Goal: Task Accomplishment & Management: Complete application form

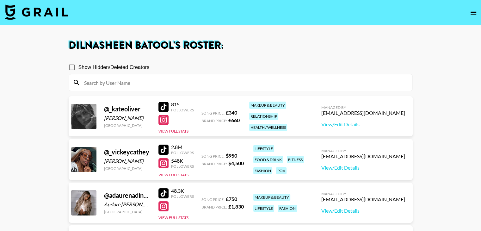
click at [324, 66] on div "Show Hidden/Deleted Creators" at bounding box center [241, 67] width 344 height 13
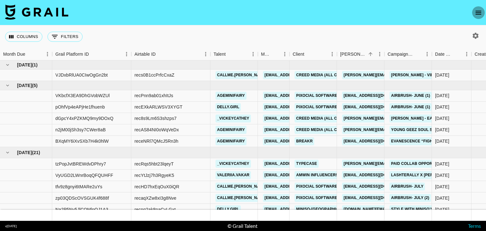
click at [479, 13] on icon "open drawer" at bounding box center [479, 13] width 6 height 4
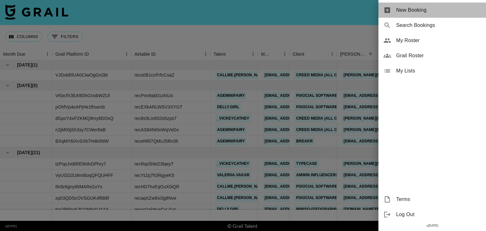
click at [422, 14] on span "New Booking" at bounding box center [438, 10] width 85 height 8
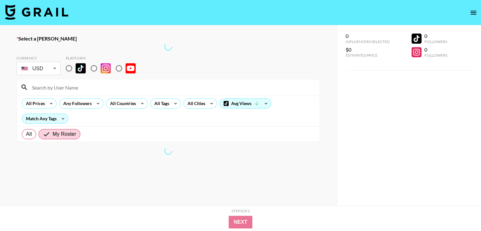
click at [70, 70] on input "radio" at bounding box center [68, 68] width 13 height 13
radio input "true"
click at [70, 69] on input "radio" at bounding box center [68, 68] width 13 height 13
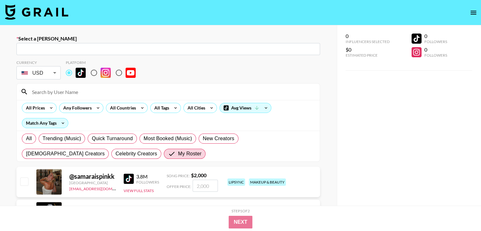
click at [87, 50] on input "text" at bounding box center [168, 49] width 296 height 7
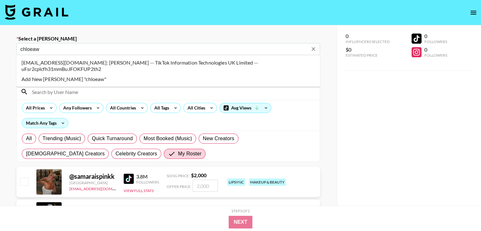
click at [127, 64] on li "[EMAIL_ADDRESS][DOMAIN_NAME]: [PERSON_NAME] -- TikTok Information Technologies …" at bounding box center [168, 66] width 304 height 16
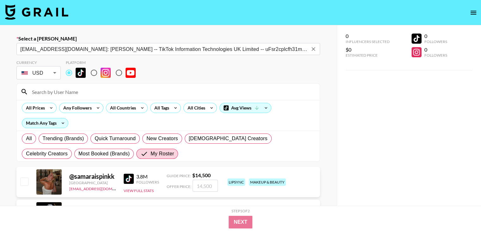
type input "[EMAIL_ADDRESS][DOMAIN_NAME]: [PERSON_NAME] -- TikTok Information Technologies …"
click at [68, 90] on input at bounding box center [172, 92] width 288 height 10
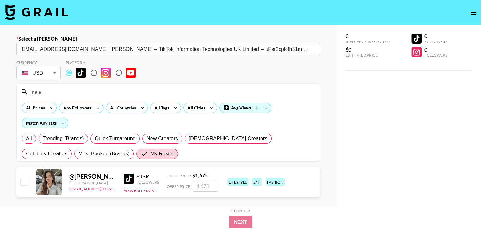
type input "hele"
click at [28, 184] on input "checkbox" at bounding box center [24, 182] width 8 height 8
checkbox input "true"
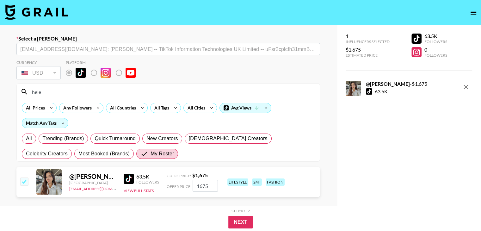
click at [201, 189] on input "1675" at bounding box center [205, 186] width 25 height 12
type input "1000"
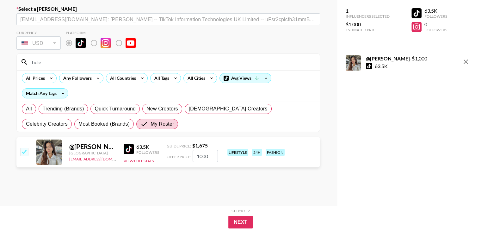
scroll to position [45, 0]
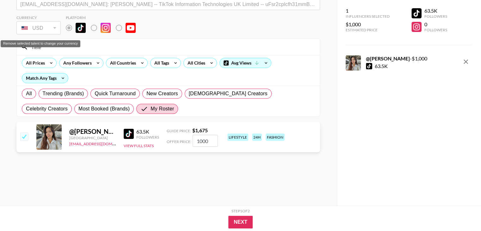
click at [52, 27] on div "USD" at bounding box center [39, 27] width 42 height 11
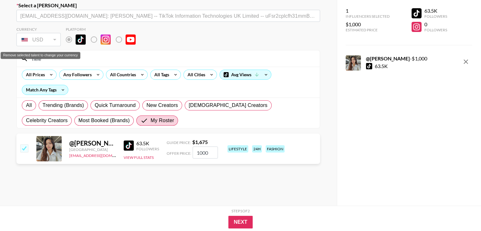
scroll to position [35, 0]
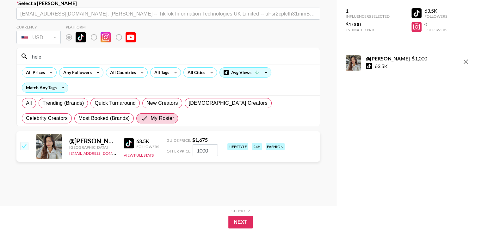
click at [28, 147] on input "checkbox" at bounding box center [24, 146] width 8 height 8
checkbox input "false"
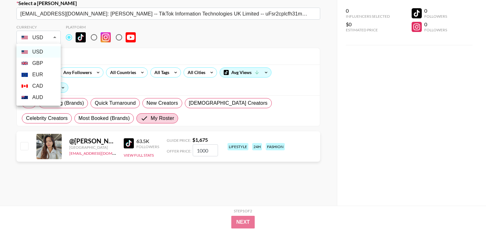
click at [50, 36] on body "Select a [PERSON_NAME] [PERSON_NAME][EMAIL_ADDRESS][DOMAIN_NAME]: [PERSON_NAME]…" at bounding box center [243, 103] width 486 height 276
click at [39, 63] on li "GBP" at bounding box center [38, 63] width 44 height 11
type input "GBP"
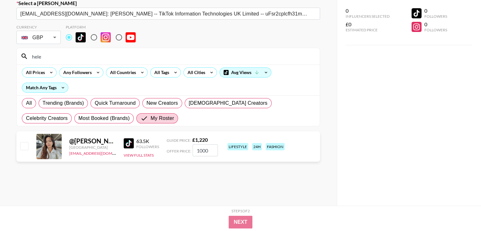
click at [23, 149] on input "checkbox" at bounding box center [24, 146] width 8 height 8
checkbox input "true"
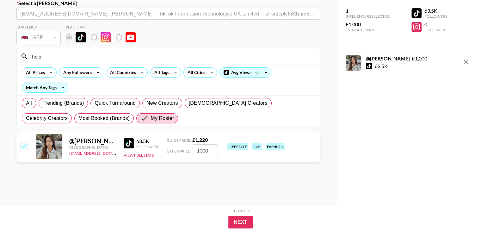
click at [205, 151] on input "1000" at bounding box center [205, 150] width 25 height 12
click at [245, 220] on button "Next" at bounding box center [240, 222] width 24 height 13
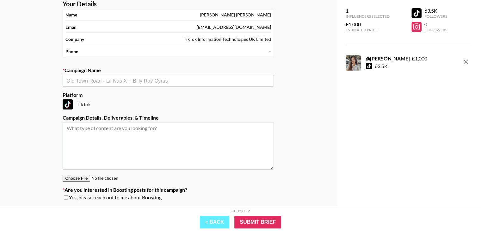
click at [128, 76] on div "​" at bounding box center [168, 81] width 211 height 12
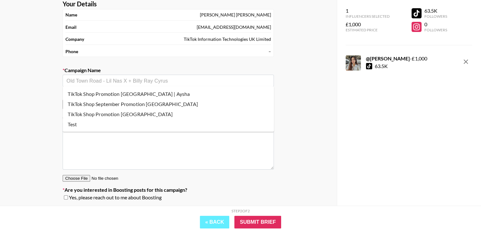
click at [118, 100] on li "TikTok Shop September Promotion [GEOGRAPHIC_DATA]" at bounding box center [168, 104] width 211 height 10
type input "TikTok Shop September Promotion [GEOGRAPHIC_DATA]"
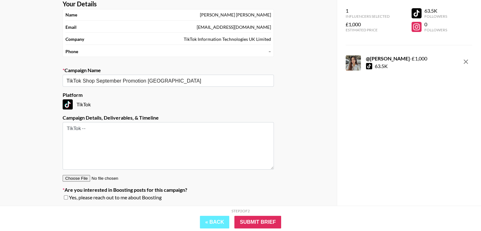
click at [98, 127] on textarea "TikTok --" at bounding box center [168, 145] width 211 height 47
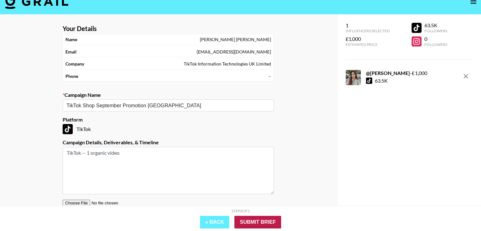
scroll to position [11, 0]
type textarea "TikTok -- 1 organic video"
click at [254, 220] on input "Submit Brief" at bounding box center [257, 222] width 47 height 13
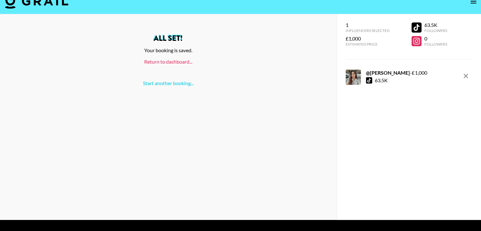
click at [172, 62] on link "Return to dashboard..." at bounding box center [168, 62] width 48 height 6
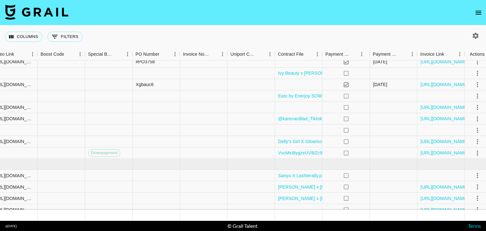
scroll to position [239, 862]
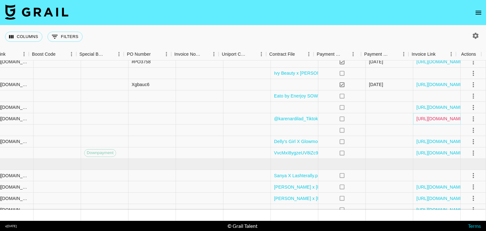
click at [417, 119] on link "https://in.xero.com/AYbyRsrAssUPGNYv0CjVF19RaCGFl73q8YBCO6k8" at bounding box center [440, 119] width 48 height 6
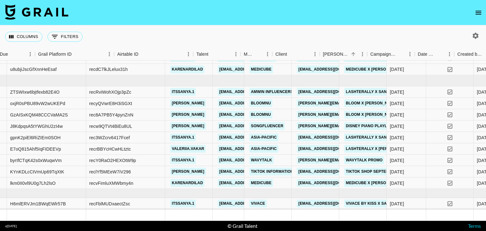
scroll to position [327, 0]
